Goal: Task Accomplishment & Management: Manage account settings

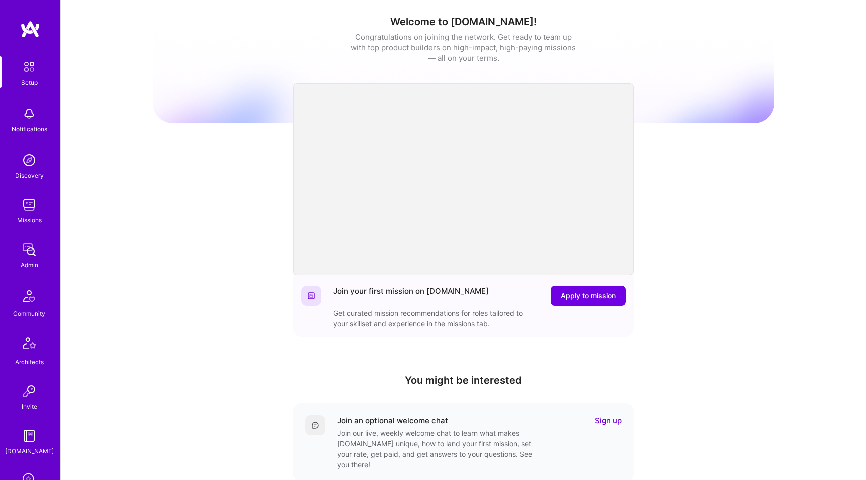
click at [30, 211] on img at bounding box center [29, 205] width 20 height 20
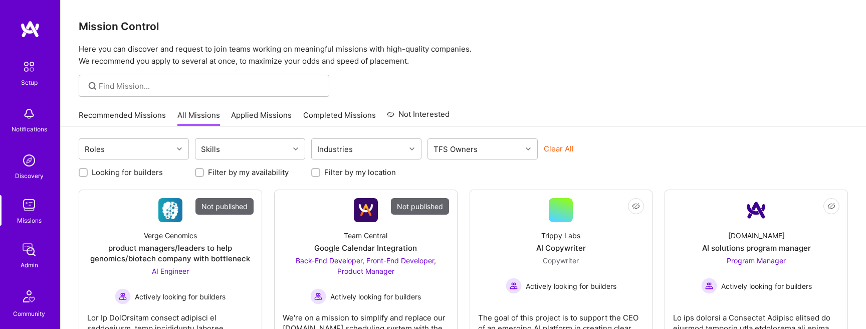
click at [264, 116] on link "Applied Missions" at bounding box center [261, 118] width 61 height 17
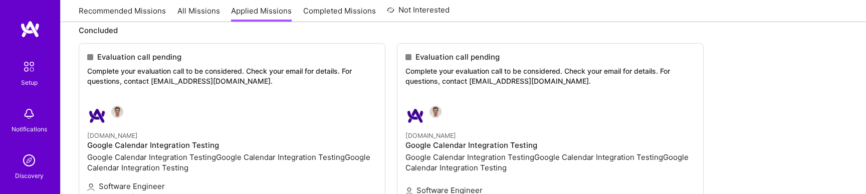
scroll to position [195, 0]
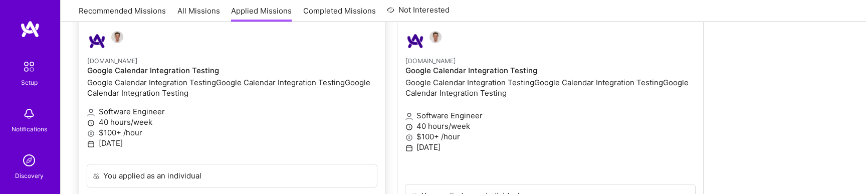
click at [273, 131] on p "$100+ /hour" at bounding box center [232, 132] width 290 height 11
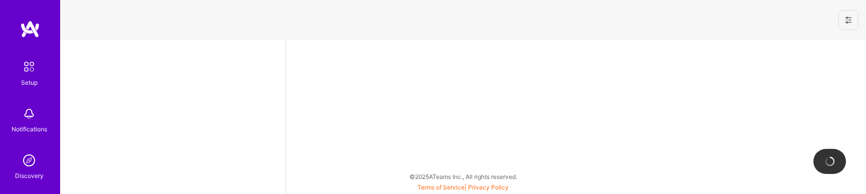
select select "US"
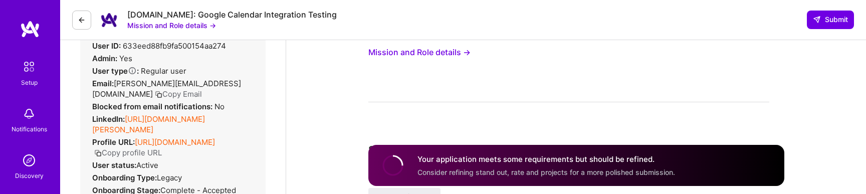
scroll to position [40, 0]
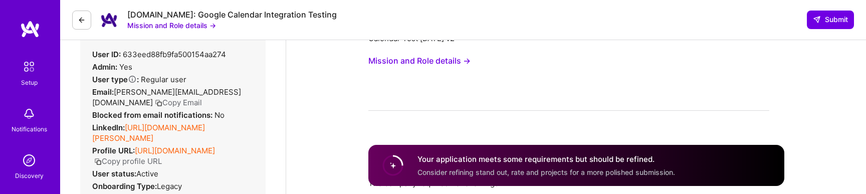
click at [82, 18] on icon at bounding box center [82, 20] width 8 height 8
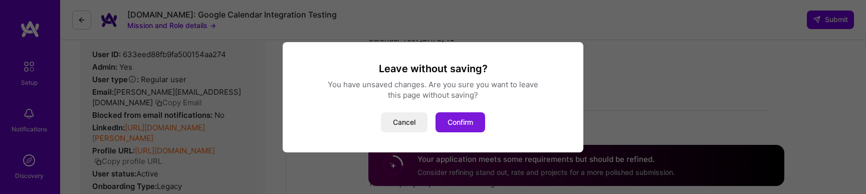
click at [462, 126] on button "Confirm" at bounding box center [461, 122] width 50 height 20
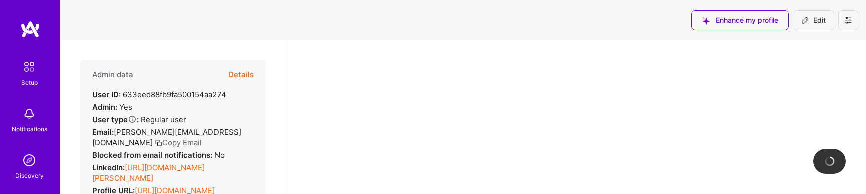
scroll to position [40, 0]
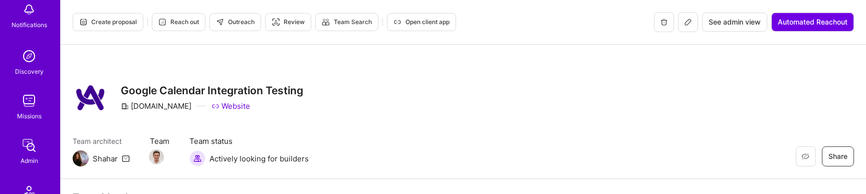
scroll to position [105, 0]
click at [26, 109] on img at bounding box center [29, 100] width 20 height 20
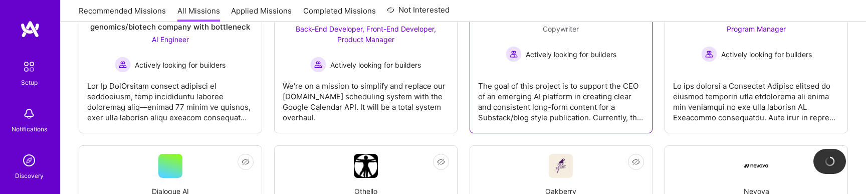
scroll to position [297, 0]
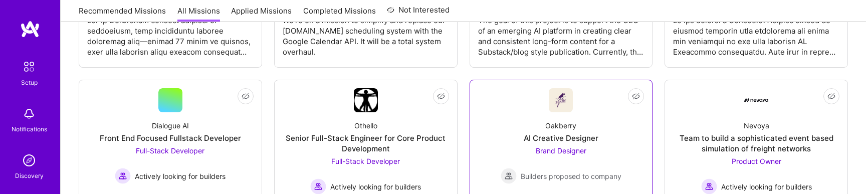
click at [575, 142] on div "AI Creative Designer" at bounding box center [561, 138] width 75 height 11
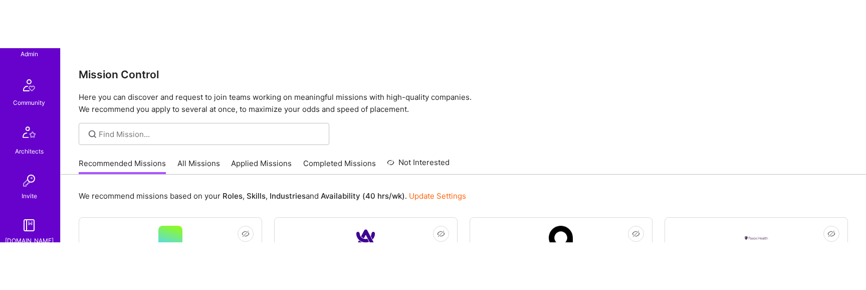
scroll to position [449, 0]
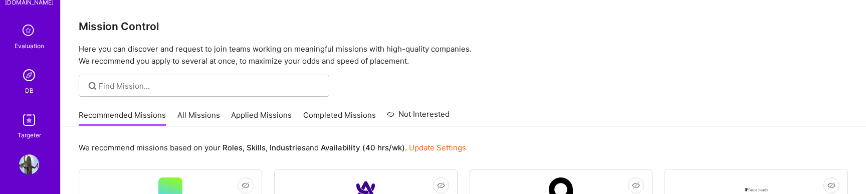
click at [31, 165] on img at bounding box center [29, 164] width 20 height 20
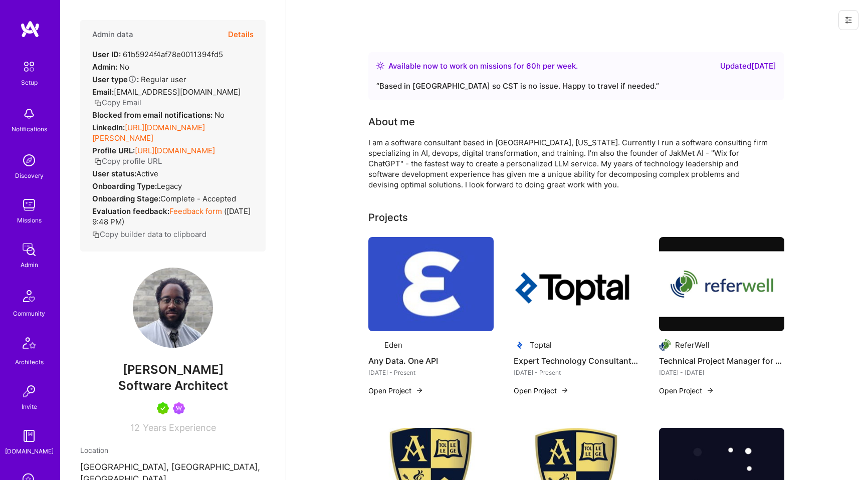
click at [845, 11] on button at bounding box center [849, 20] width 20 height 20
click at [827, 40] on button "Login as Jonathan" at bounding box center [806, 43] width 106 height 26
